Goal: Task Accomplishment & Management: Manage account settings

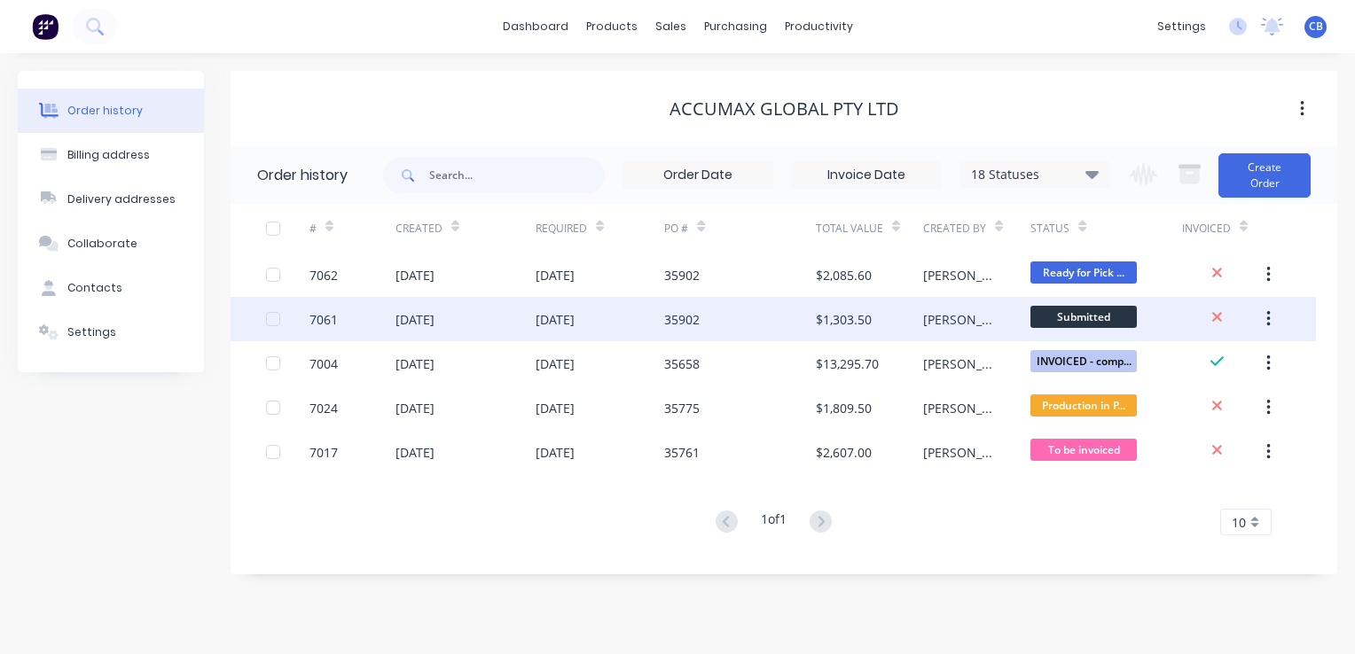
click at [1269, 326] on icon "button" at bounding box center [1268, 319] width 4 height 20
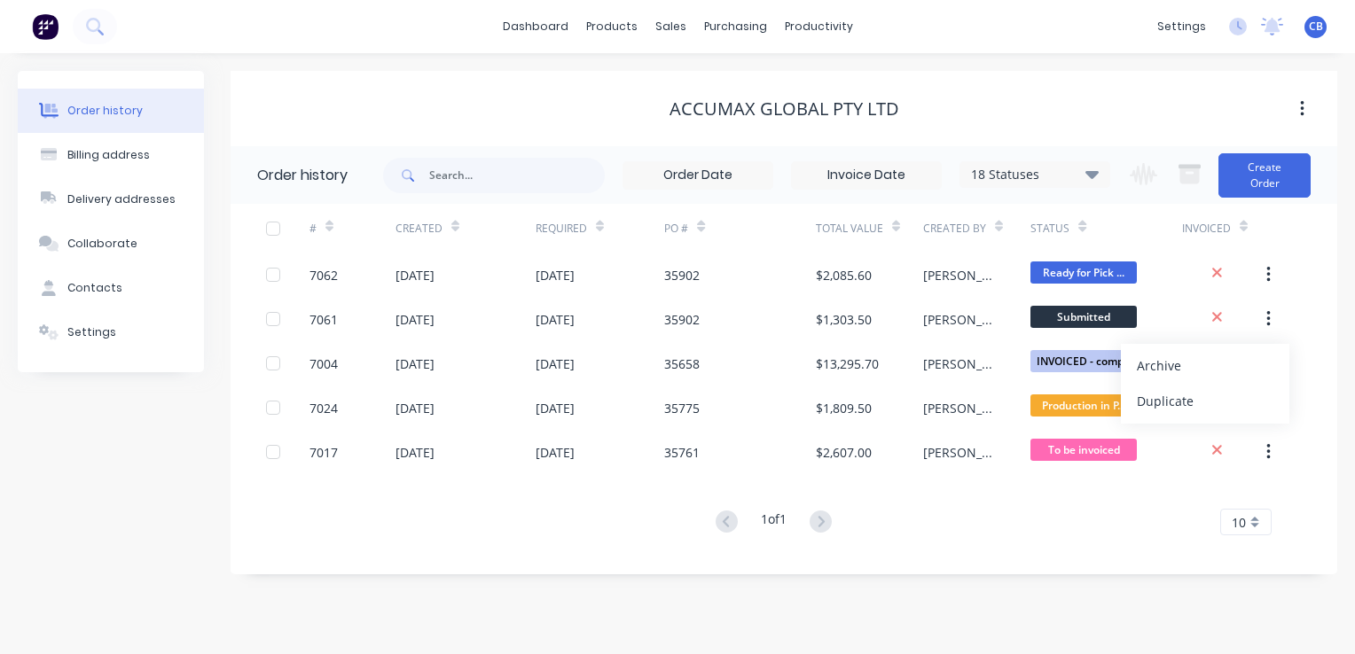
click at [816, 618] on div "Order history Billing address Delivery addresses Collaborate Contacts Settings …" at bounding box center [677, 353] width 1355 height 601
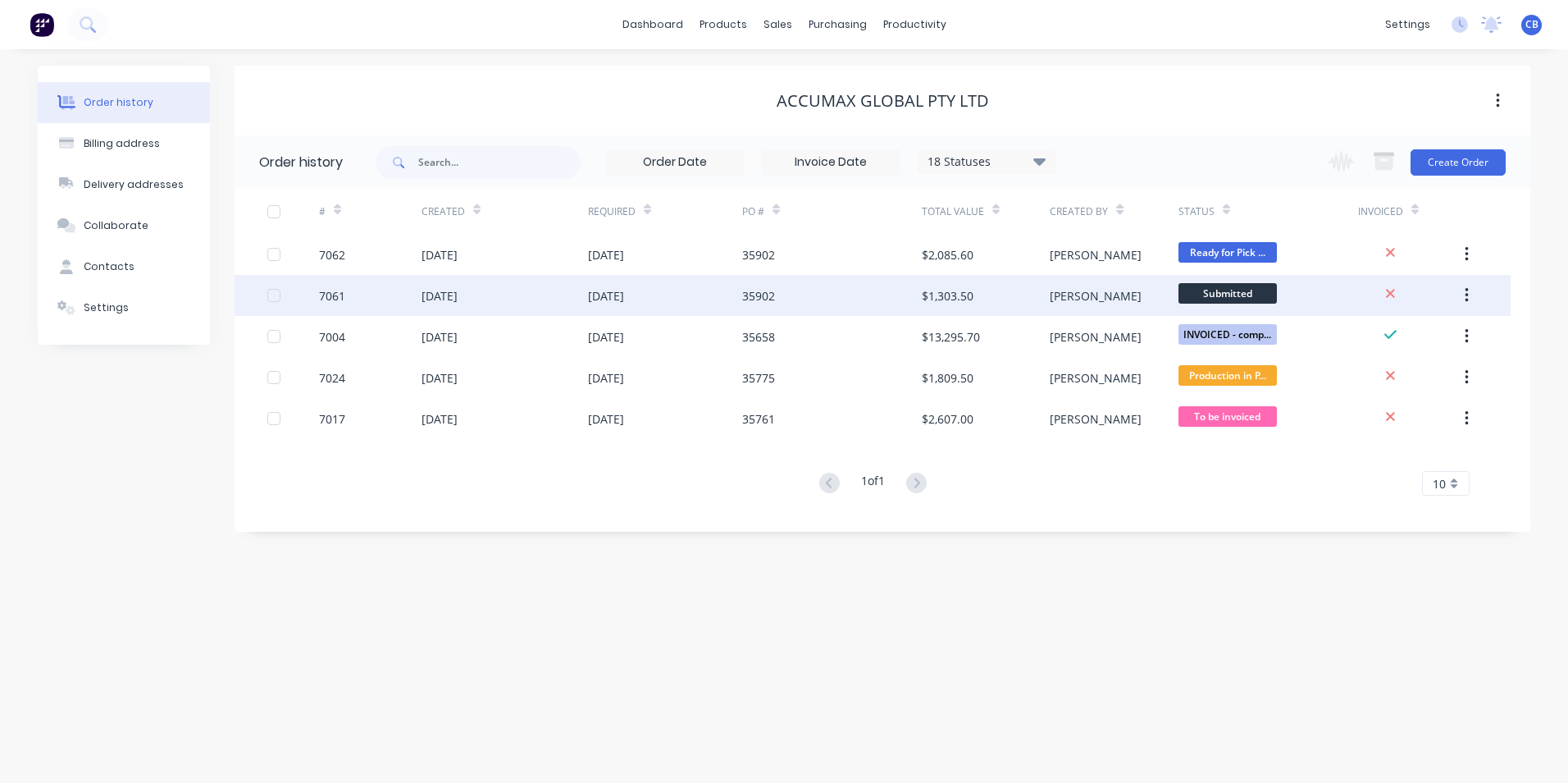
click at [1253, 288] on icon "button" at bounding box center [1466, 295] width 4 height 19
click at [1253, 335] on div "Archive" at bounding box center [1408, 339] width 127 height 24
